Goal: Information Seeking & Learning: Learn about a topic

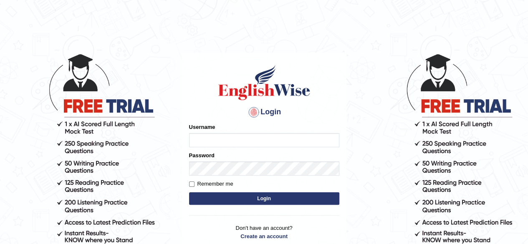
type input "ravichanapathi_parramatta"
click at [242, 196] on button "Login" at bounding box center [264, 198] width 150 height 13
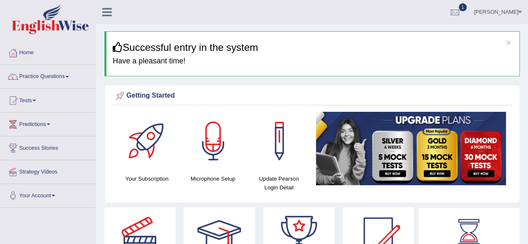
drag, startPoint x: 71, startPoint y: 215, endPoint x: 91, endPoint y: 221, distance: 20.5
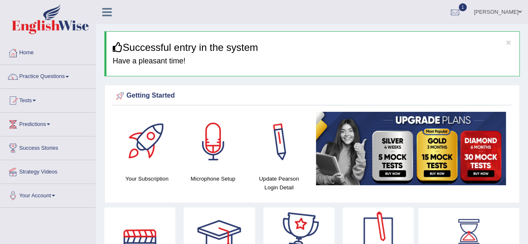
click at [207, 144] on div at bounding box center [213, 141] width 58 height 58
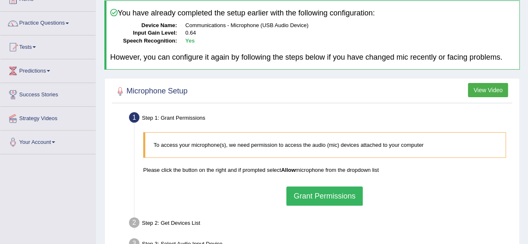
scroll to position [42, 0]
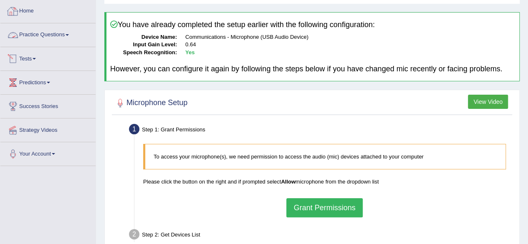
click at [20, 5] on link "Home" at bounding box center [47, 10] width 95 height 21
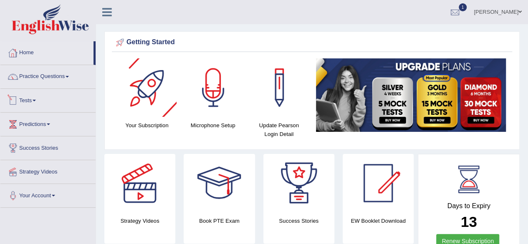
click at [33, 101] on link "Tests" at bounding box center [47, 99] width 95 height 21
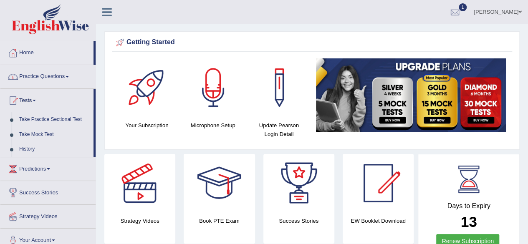
click at [40, 76] on link "Practice Questions" at bounding box center [47, 75] width 95 height 21
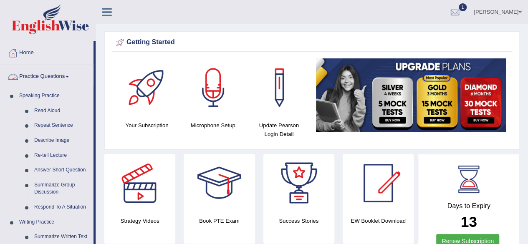
click at [61, 76] on link "Practice Questions" at bounding box center [46, 75] width 93 height 21
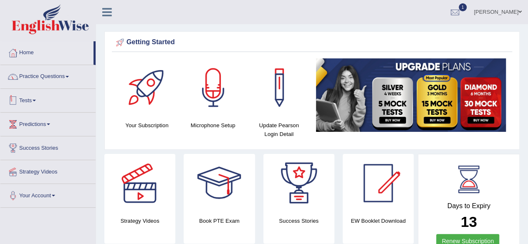
click at [38, 80] on link "Practice Questions" at bounding box center [47, 75] width 95 height 21
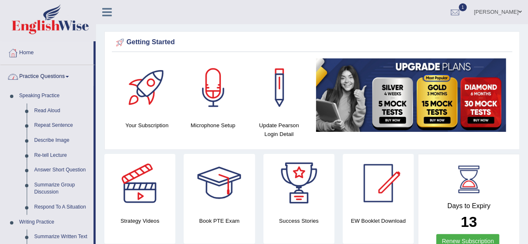
click at [49, 78] on link "Practice Questions" at bounding box center [46, 75] width 93 height 21
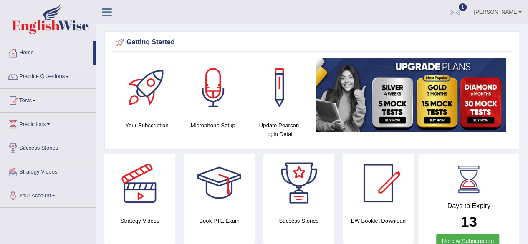
click at [52, 77] on link "Practice Questions" at bounding box center [47, 75] width 95 height 21
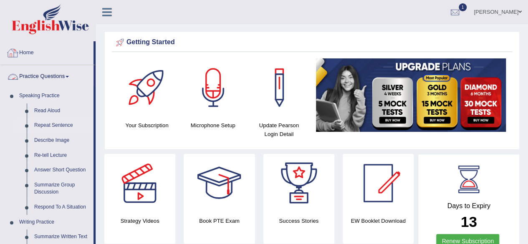
click at [68, 128] on link "Repeat Sentence" at bounding box center [61, 125] width 63 height 15
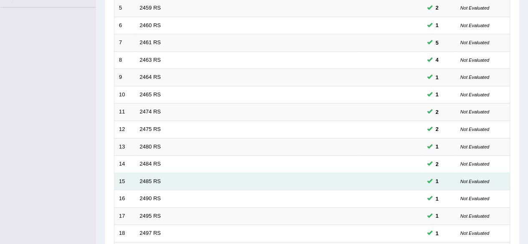
scroll to position [292, 0]
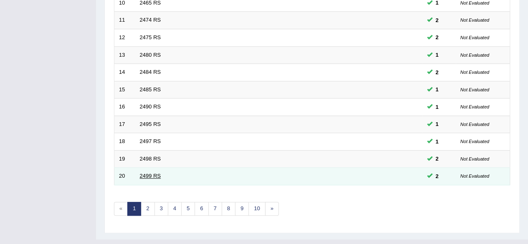
click at [152, 175] on link "2499 RS" at bounding box center [150, 176] width 21 height 6
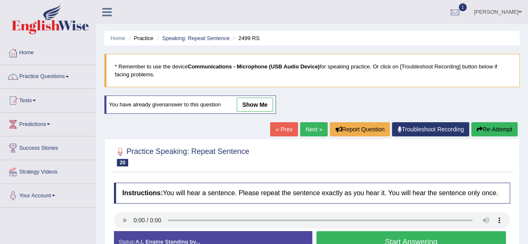
click at [263, 106] on link "show me" at bounding box center [255, 105] width 36 height 14
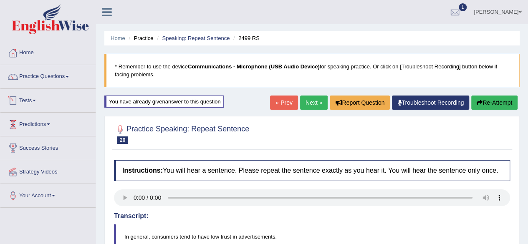
click at [29, 94] on link "Tests" at bounding box center [47, 99] width 95 height 21
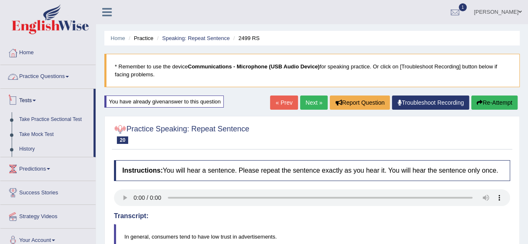
click at [31, 78] on link "Practice Questions" at bounding box center [47, 75] width 95 height 21
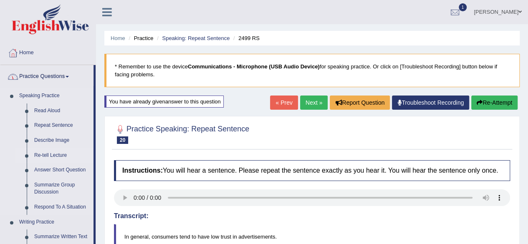
click at [45, 154] on link "Re-tell Lecture" at bounding box center [61, 155] width 63 height 15
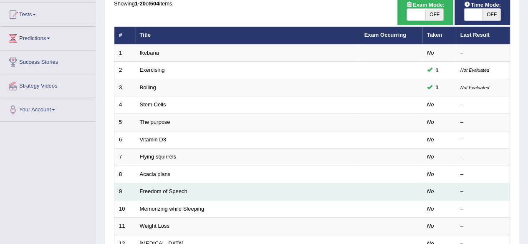
scroll to position [84, 0]
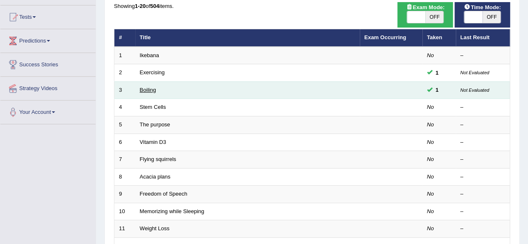
click at [147, 88] on link "Boiling" at bounding box center [148, 90] width 16 height 6
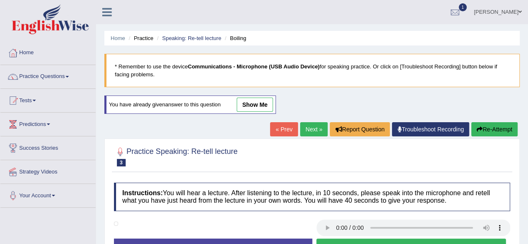
click at [266, 105] on link "show me" at bounding box center [255, 105] width 36 height 14
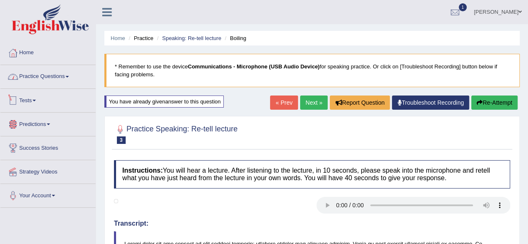
click at [48, 73] on link "Practice Questions" at bounding box center [47, 75] width 95 height 21
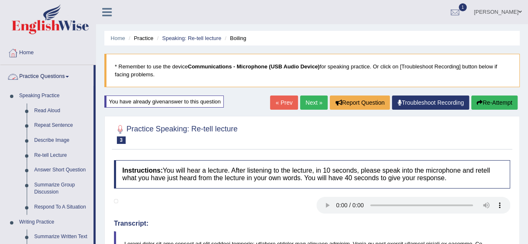
click at [48, 73] on link "Practice Questions" at bounding box center [46, 75] width 93 height 21
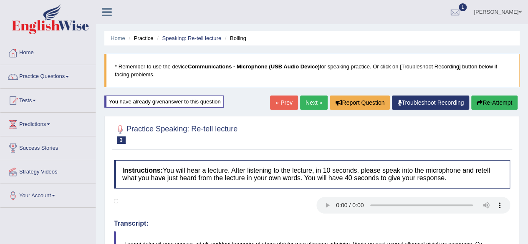
click at [37, 103] on link "Tests" at bounding box center [47, 99] width 95 height 21
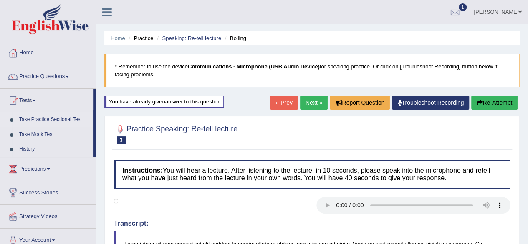
click at [35, 117] on link "Take Practice Sectional Test" at bounding box center [54, 119] width 78 height 15
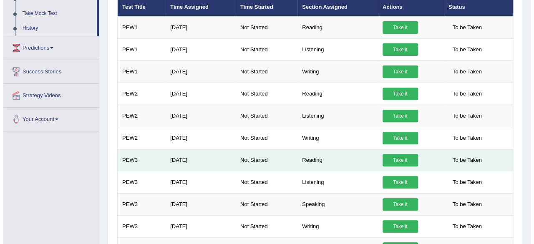
scroll to position [125, 0]
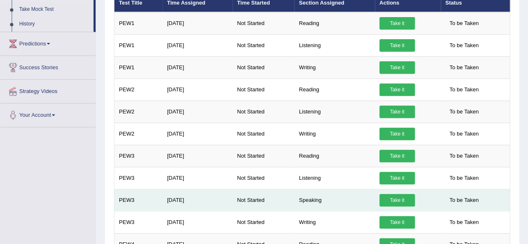
click at [387, 200] on link "Take it" at bounding box center [397, 200] width 35 height 13
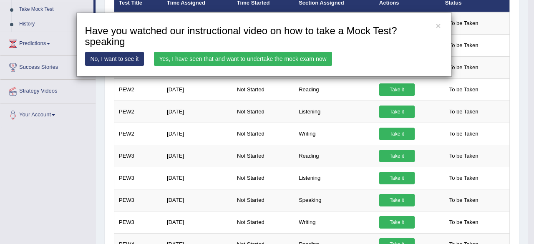
click at [240, 57] on link "Yes, I have seen that and want to undertake the mock exam now" at bounding box center [243, 59] width 178 height 14
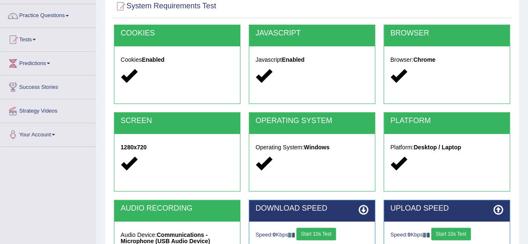
scroll to position [194, 0]
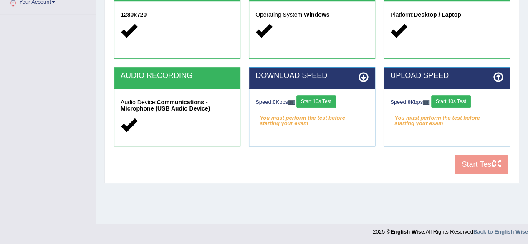
click at [326, 100] on button "Start 10s Test" at bounding box center [316, 101] width 40 height 13
click at [458, 102] on button "Start 10s Test" at bounding box center [451, 101] width 40 height 13
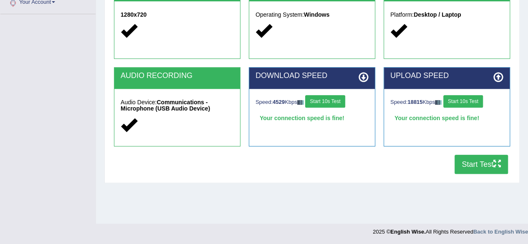
click at [470, 162] on button "Start Test" at bounding box center [481, 164] width 53 height 19
click at [468, 165] on button "Start Test" at bounding box center [481, 164] width 53 height 19
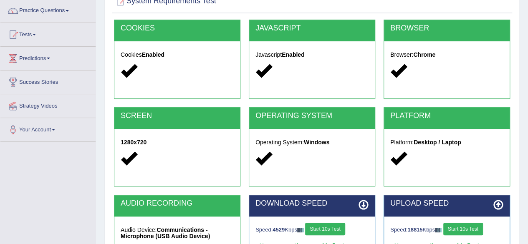
scroll to position [0, 0]
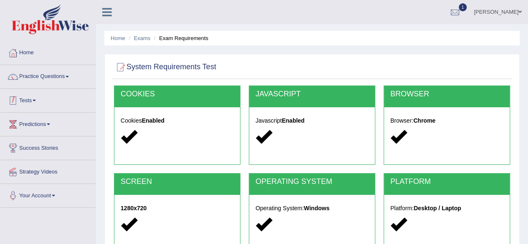
click at [22, 99] on link "Tests" at bounding box center [47, 99] width 95 height 21
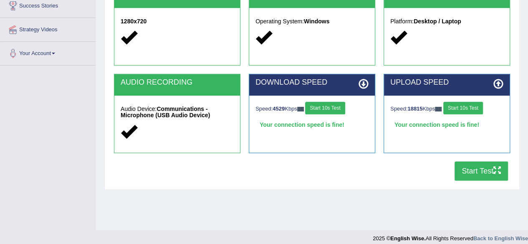
scroll to position [194, 0]
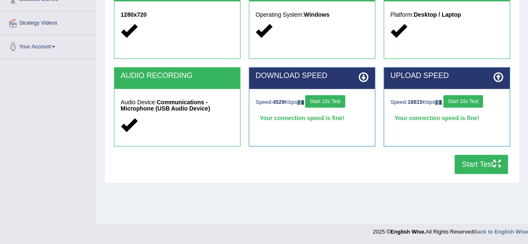
click at [493, 161] on button "Start Test" at bounding box center [481, 164] width 53 height 19
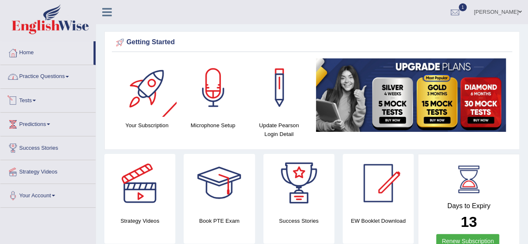
click at [50, 77] on link "Practice Questions" at bounding box center [47, 75] width 95 height 21
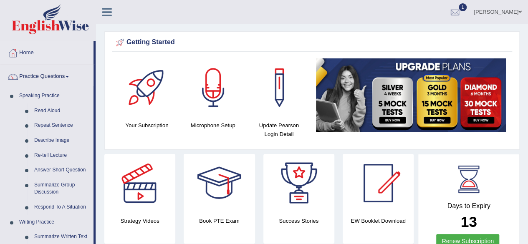
click at [53, 77] on link "Practice Questions" at bounding box center [46, 75] width 93 height 21
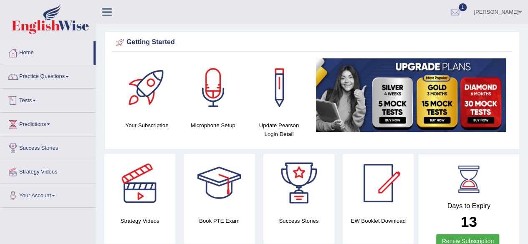
click at [37, 105] on link "Tests" at bounding box center [47, 99] width 95 height 21
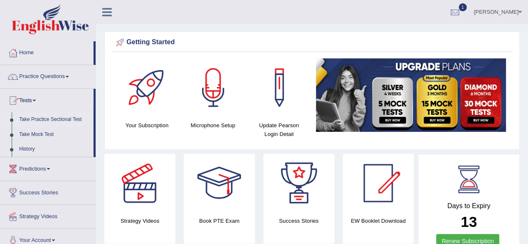
click at [40, 119] on link "Take Practice Sectional Test" at bounding box center [54, 119] width 78 height 15
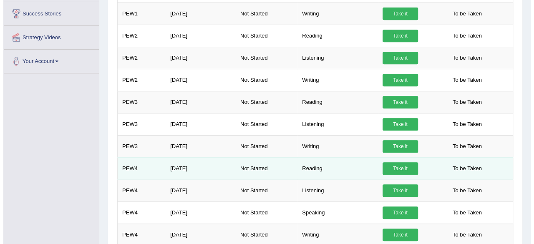
scroll to position [209, 0]
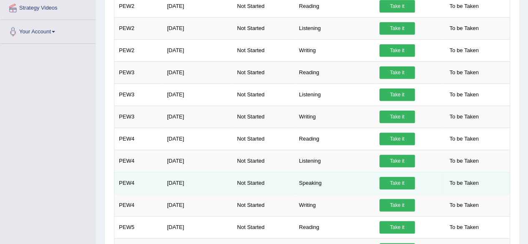
click at [410, 183] on link "Take it" at bounding box center [397, 183] width 35 height 13
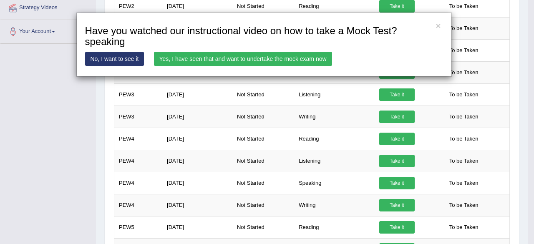
click at [216, 61] on link "Yes, I have seen that and want to undertake the mock exam now" at bounding box center [243, 59] width 178 height 14
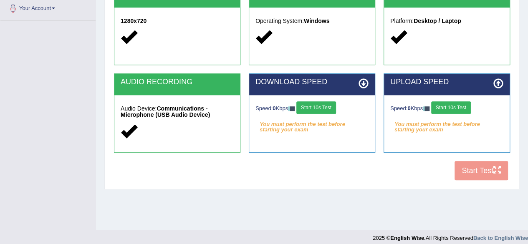
scroll to position [194, 0]
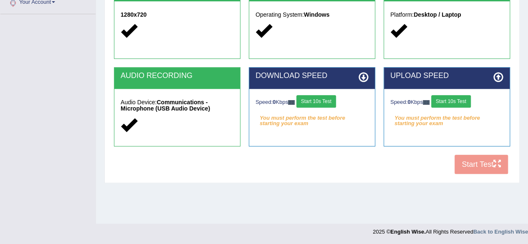
click at [327, 107] on div "Speed: 0 Kbps Start 10s Test" at bounding box center [312, 102] width 113 height 15
click at [326, 101] on button "Start 10s Test" at bounding box center [316, 101] width 40 height 13
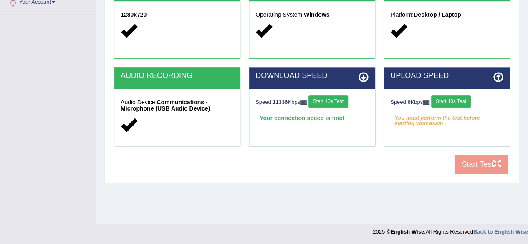
click at [463, 101] on button "Start 10s Test" at bounding box center [451, 101] width 40 height 13
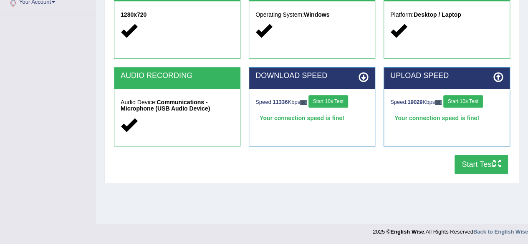
click at [481, 165] on button "Start Test" at bounding box center [481, 164] width 53 height 19
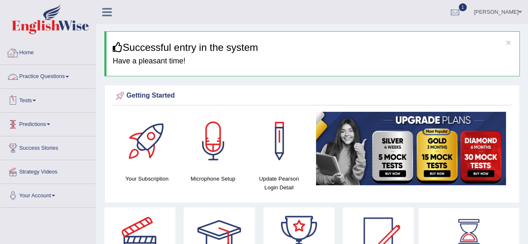
click at [52, 76] on link "Practice Questions" at bounding box center [47, 75] width 95 height 21
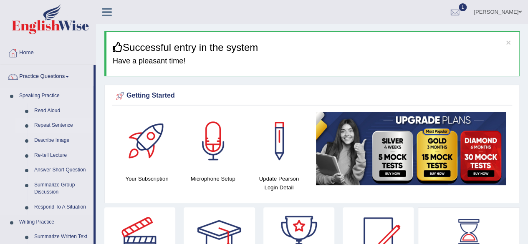
click at [63, 124] on link "Repeat Sentence" at bounding box center [61, 125] width 63 height 15
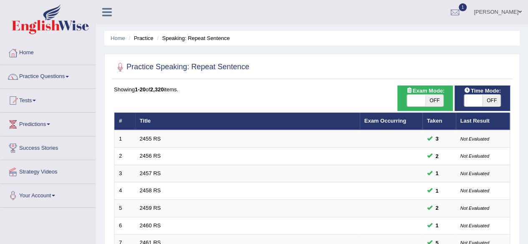
click at [483, 100] on span "OFF" at bounding box center [492, 101] width 18 height 12
checkbox input "true"
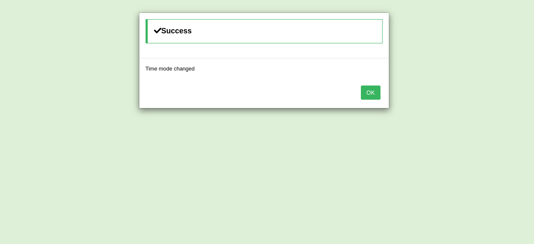
click at [388, 91] on div "OK" at bounding box center [264, 93] width 250 height 29
click at [379, 91] on button "OK" at bounding box center [370, 93] width 19 height 14
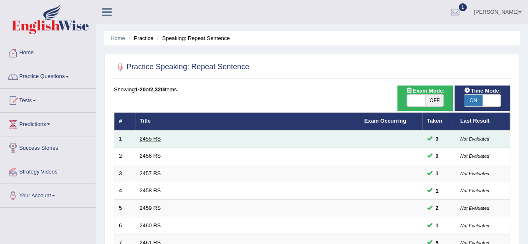
click at [159, 136] on link "2455 RS" at bounding box center [150, 139] width 21 height 6
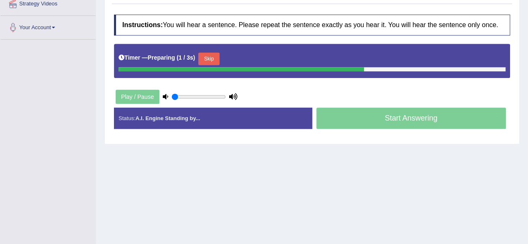
scroll to position [110, 0]
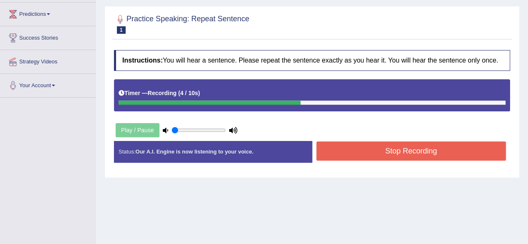
click at [359, 146] on button "Stop Recording" at bounding box center [411, 151] width 190 height 19
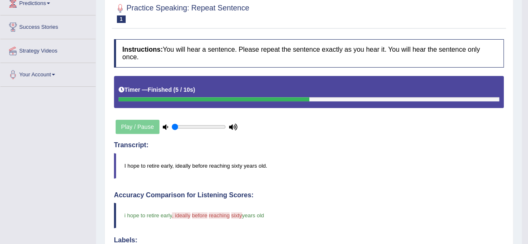
scroll to position [79, 0]
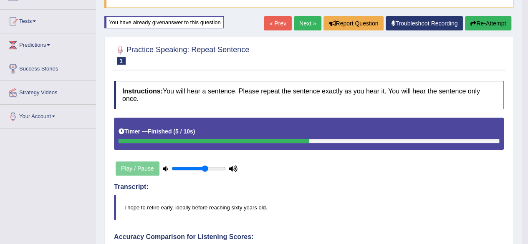
click at [205, 167] on input "range" at bounding box center [199, 168] width 54 height 7
type input "0.95"
click at [220, 166] on input "range" at bounding box center [199, 168] width 54 height 7
click at [306, 25] on link "Next »" at bounding box center [308, 23] width 28 height 14
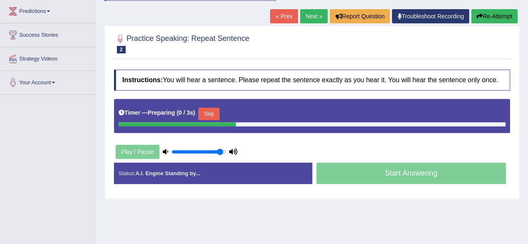
scroll to position [125, 0]
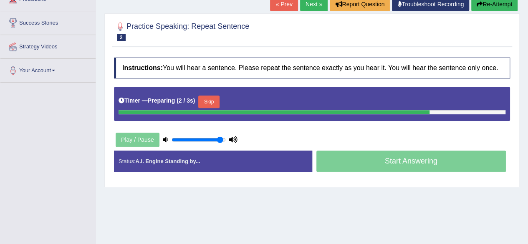
click at [215, 105] on button "Skip" at bounding box center [208, 102] width 21 height 13
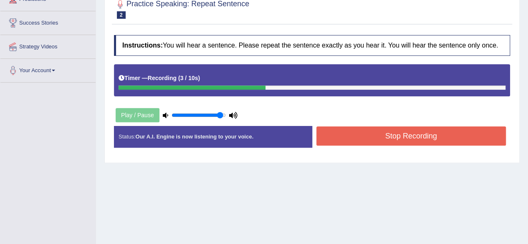
click at [402, 138] on button "Stop Recording" at bounding box center [411, 136] width 190 height 19
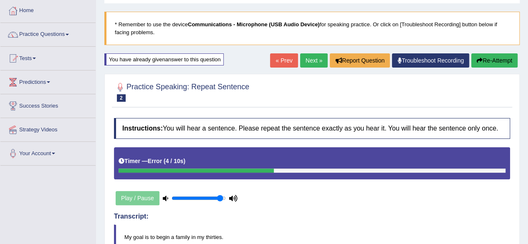
scroll to position [42, 0]
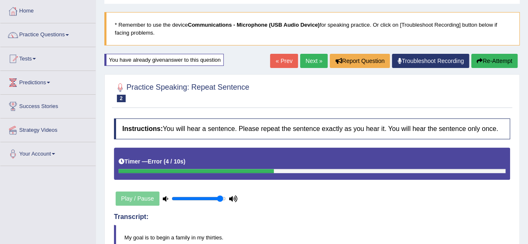
click at [496, 66] on button "Re-Attempt" at bounding box center [494, 61] width 46 height 14
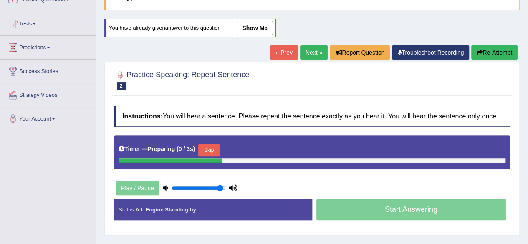
scroll to position [125, 0]
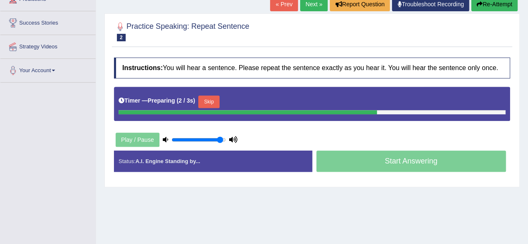
click at [209, 97] on button "Skip" at bounding box center [208, 102] width 21 height 13
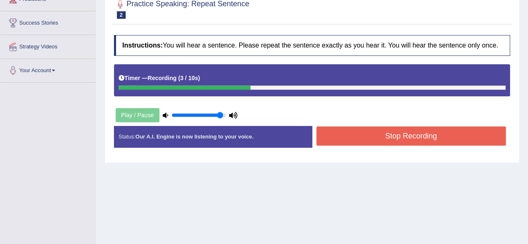
click at [403, 137] on button "Stop Recording" at bounding box center [411, 136] width 190 height 19
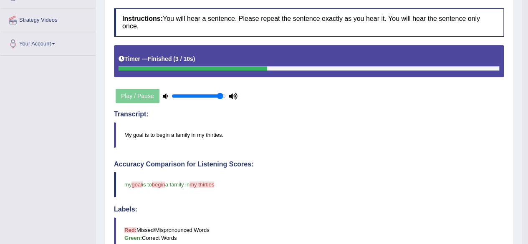
scroll to position [38, 0]
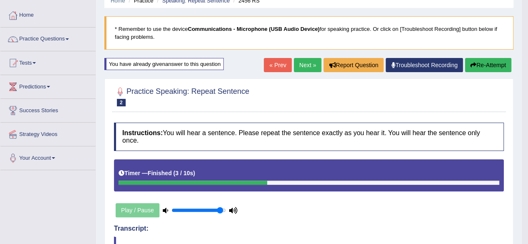
click at [305, 68] on link "Next »" at bounding box center [308, 65] width 28 height 14
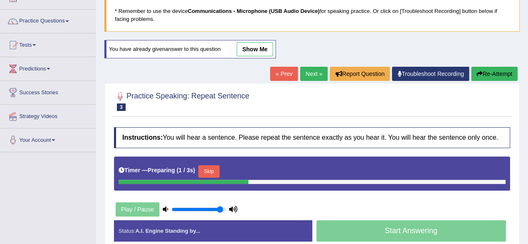
scroll to position [125, 0]
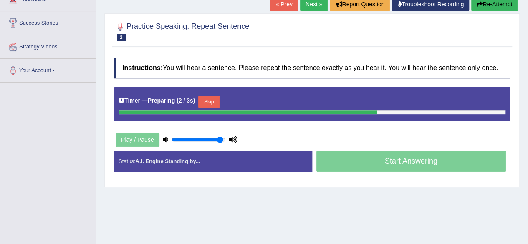
click at [213, 101] on button "Skip" at bounding box center [208, 102] width 21 height 13
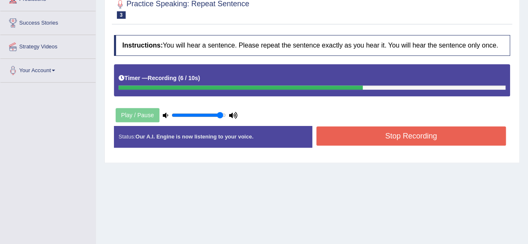
click at [397, 136] on button "Stop Recording" at bounding box center [411, 136] width 190 height 19
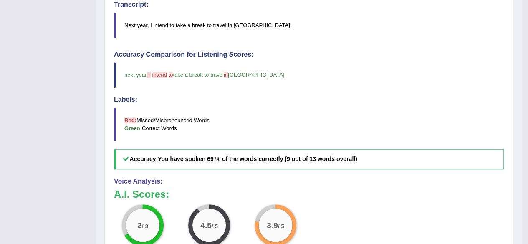
scroll to position [84, 0]
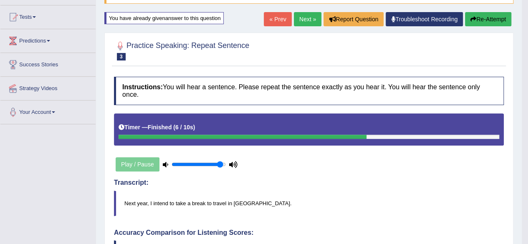
click at [300, 20] on link "Next »" at bounding box center [308, 19] width 28 height 14
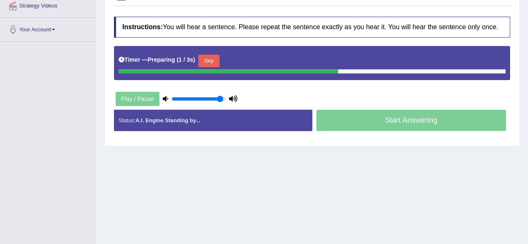
scroll to position [167, 0]
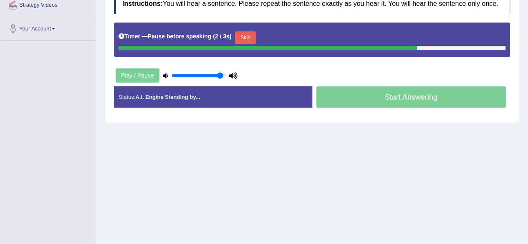
click at [249, 35] on button "Skip" at bounding box center [245, 37] width 21 height 13
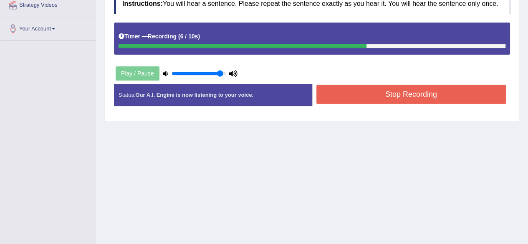
click at [385, 96] on button "Stop Recording" at bounding box center [411, 94] width 190 height 19
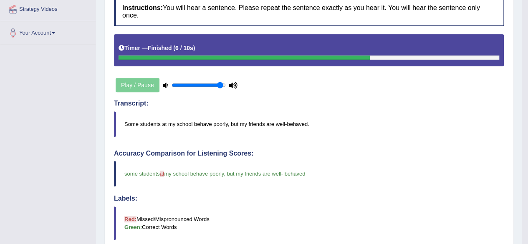
scroll to position [0, 0]
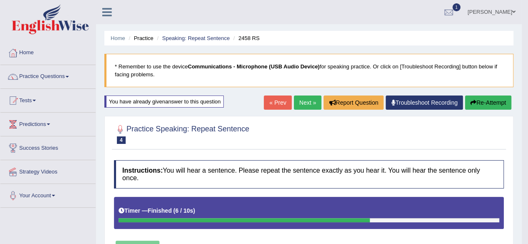
click at [297, 98] on link "Next »" at bounding box center [308, 103] width 28 height 14
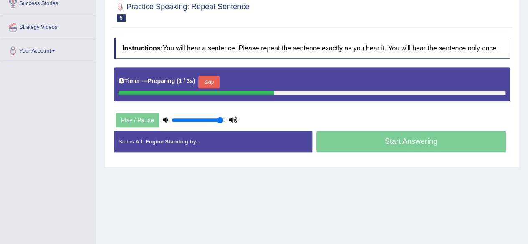
scroll to position [167, 0]
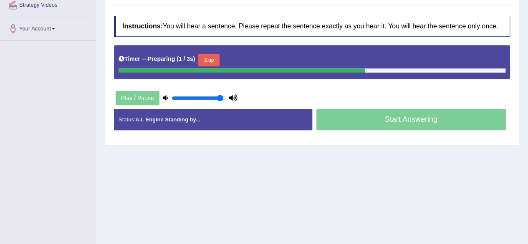
click at [206, 56] on button "Skip" at bounding box center [208, 60] width 21 height 13
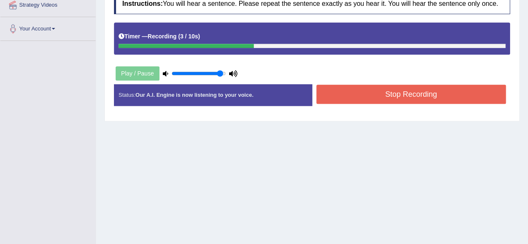
click at [381, 90] on button "Stop Recording" at bounding box center [411, 94] width 190 height 19
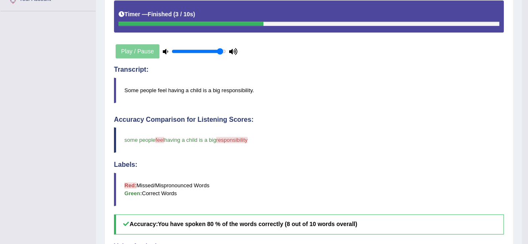
scroll to position [0, 0]
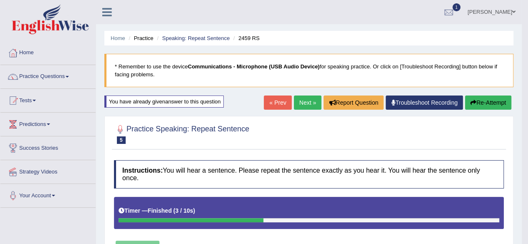
click at [311, 105] on link "Next »" at bounding box center [308, 103] width 28 height 14
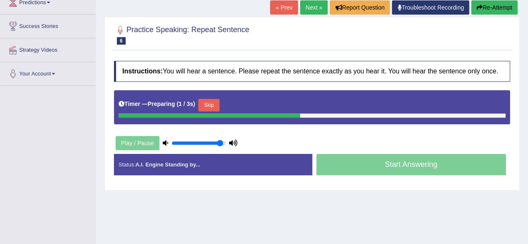
scroll to position [125, 0]
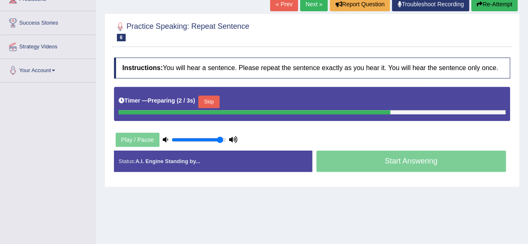
click at [209, 102] on button "Skip" at bounding box center [208, 102] width 21 height 13
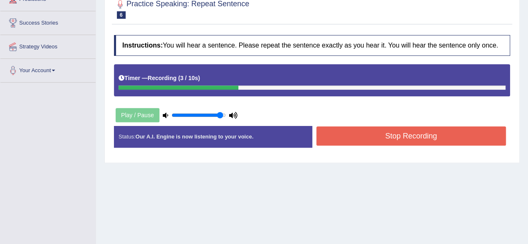
click at [423, 137] on button "Stop Recording" at bounding box center [411, 136] width 190 height 19
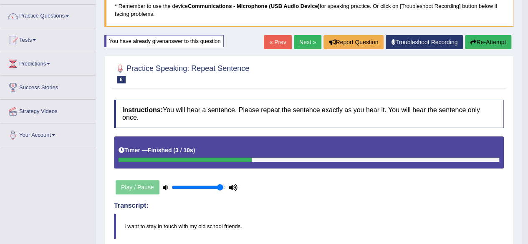
scroll to position [0, 0]
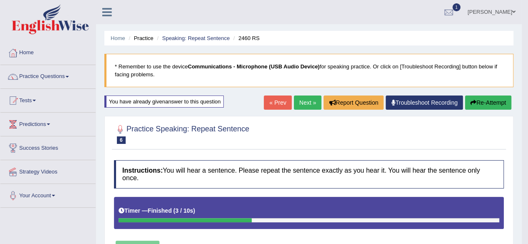
click at [294, 101] on link "Next »" at bounding box center [308, 103] width 28 height 14
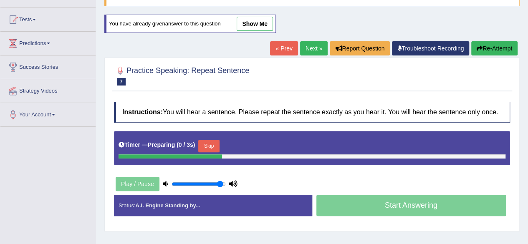
scroll to position [84, 0]
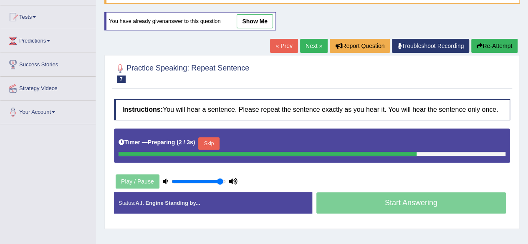
click at [216, 144] on button "Skip" at bounding box center [208, 143] width 21 height 13
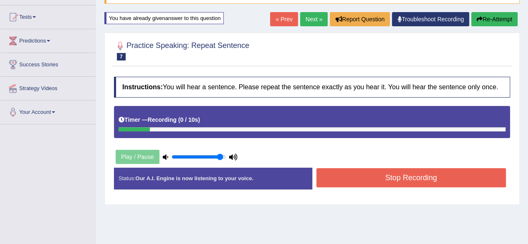
click at [490, 10] on div "Home Practice Speaking: Repeat Sentence 2461 RS * Remember to use the device Co…" at bounding box center [312, 125] width 432 height 418
click at [496, 21] on button "Re-Attempt" at bounding box center [494, 19] width 46 height 14
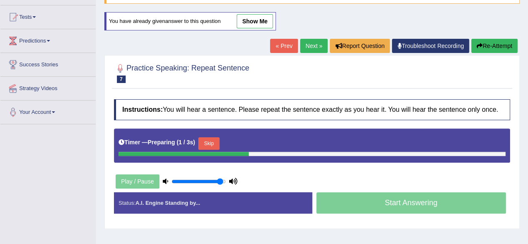
click at [211, 138] on button "Skip" at bounding box center [208, 143] width 21 height 13
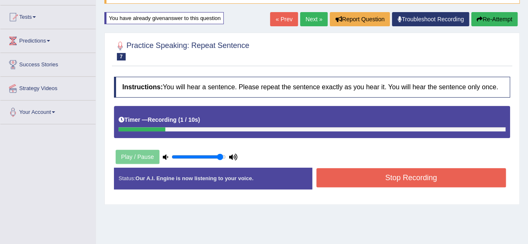
click at [353, 168] on button "Stop Recording" at bounding box center [411, 177] width 190 height 19
